Goal: Download file/media: Download file/media

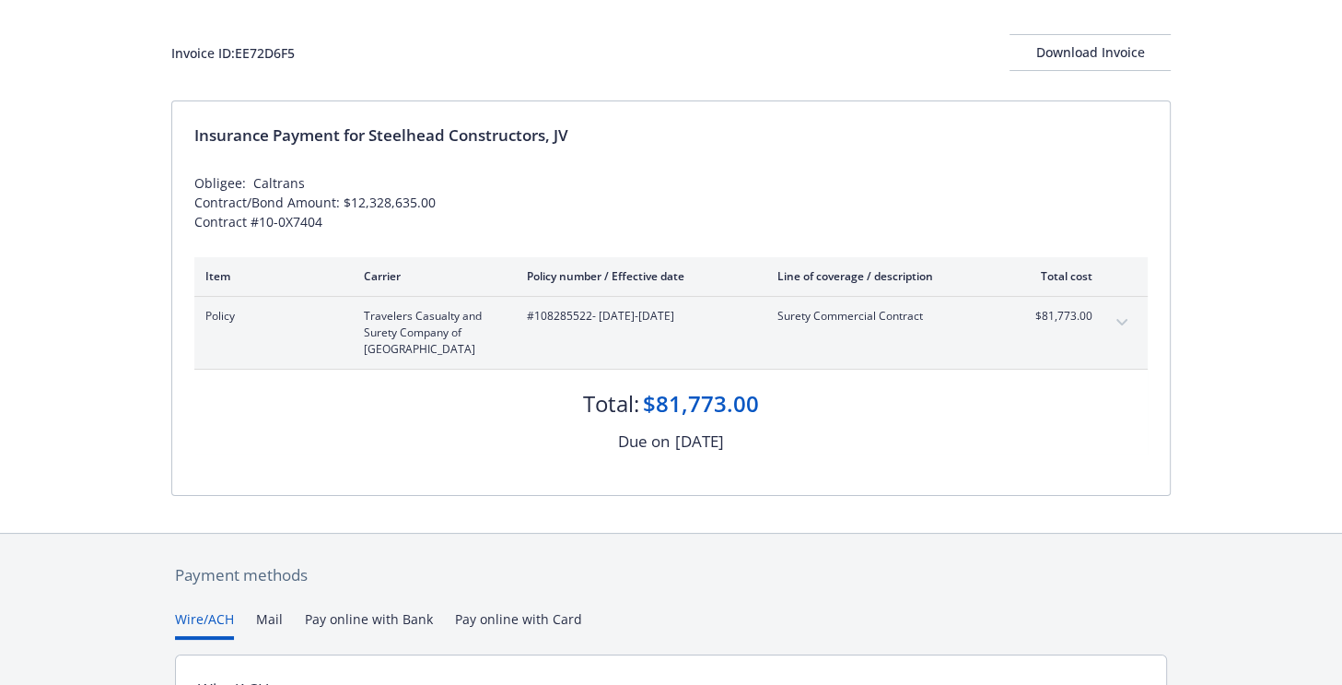
scroll to position [92, 0]
click at [1087, 55] on div "Download Invoice" at bounding box center [1090, 51] width 161 height 35
